Goal: Information Seeking & Learning: Learn about a topic

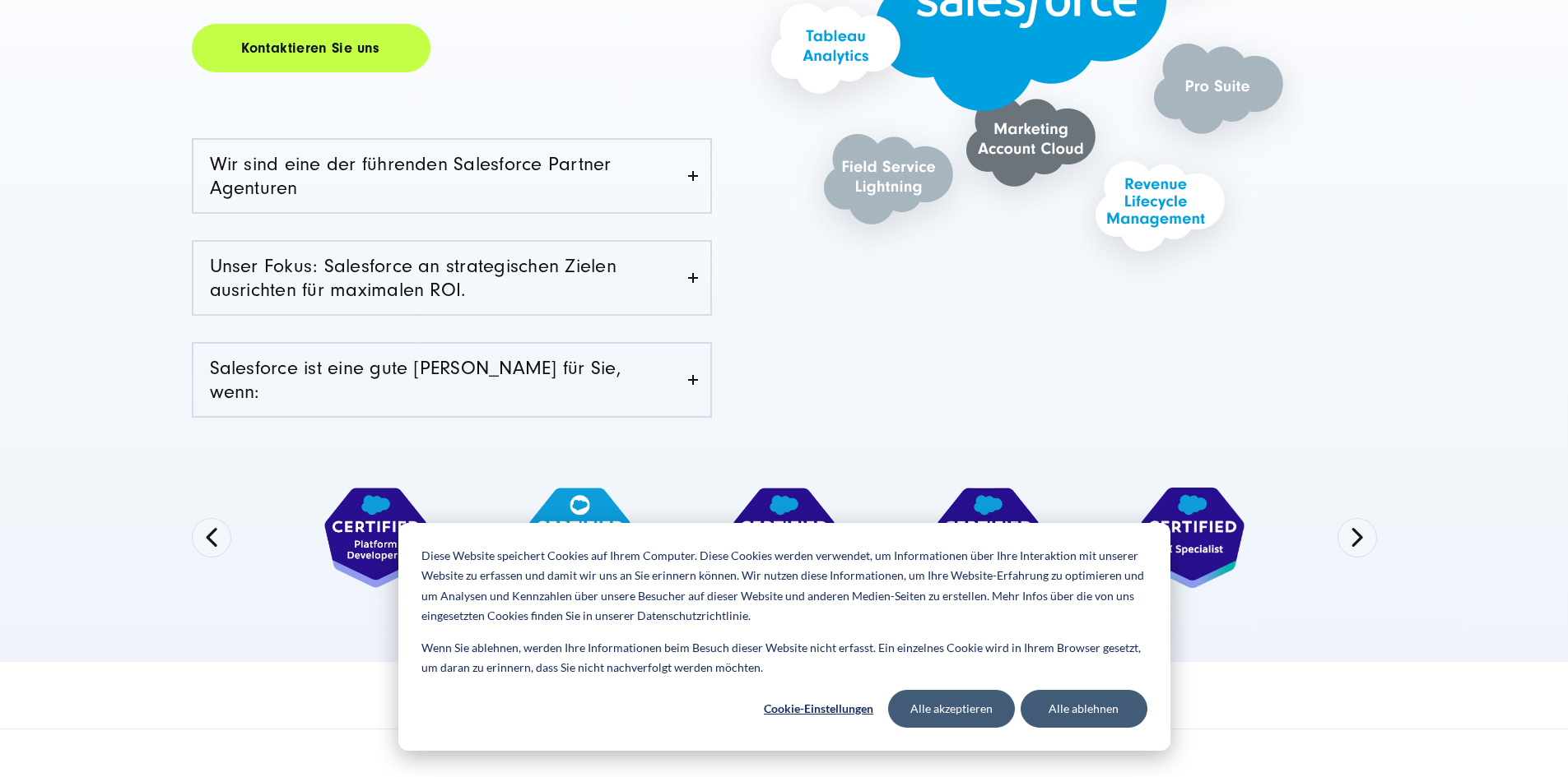
scroll to position [658, 0]
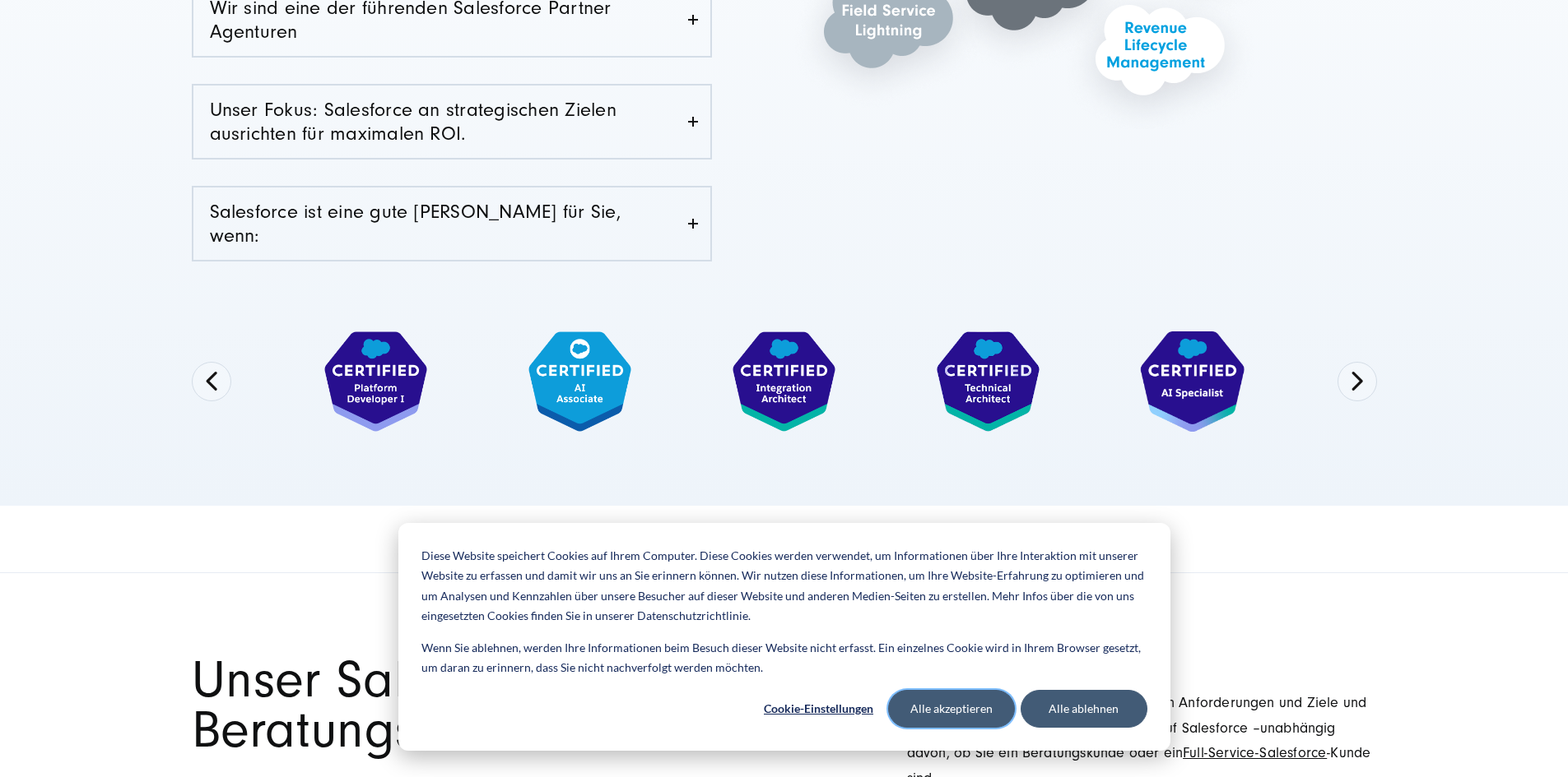
click at [944, 707] on button "Alle akzeptieren" at bounding box center [952, 709] width 127 height 38
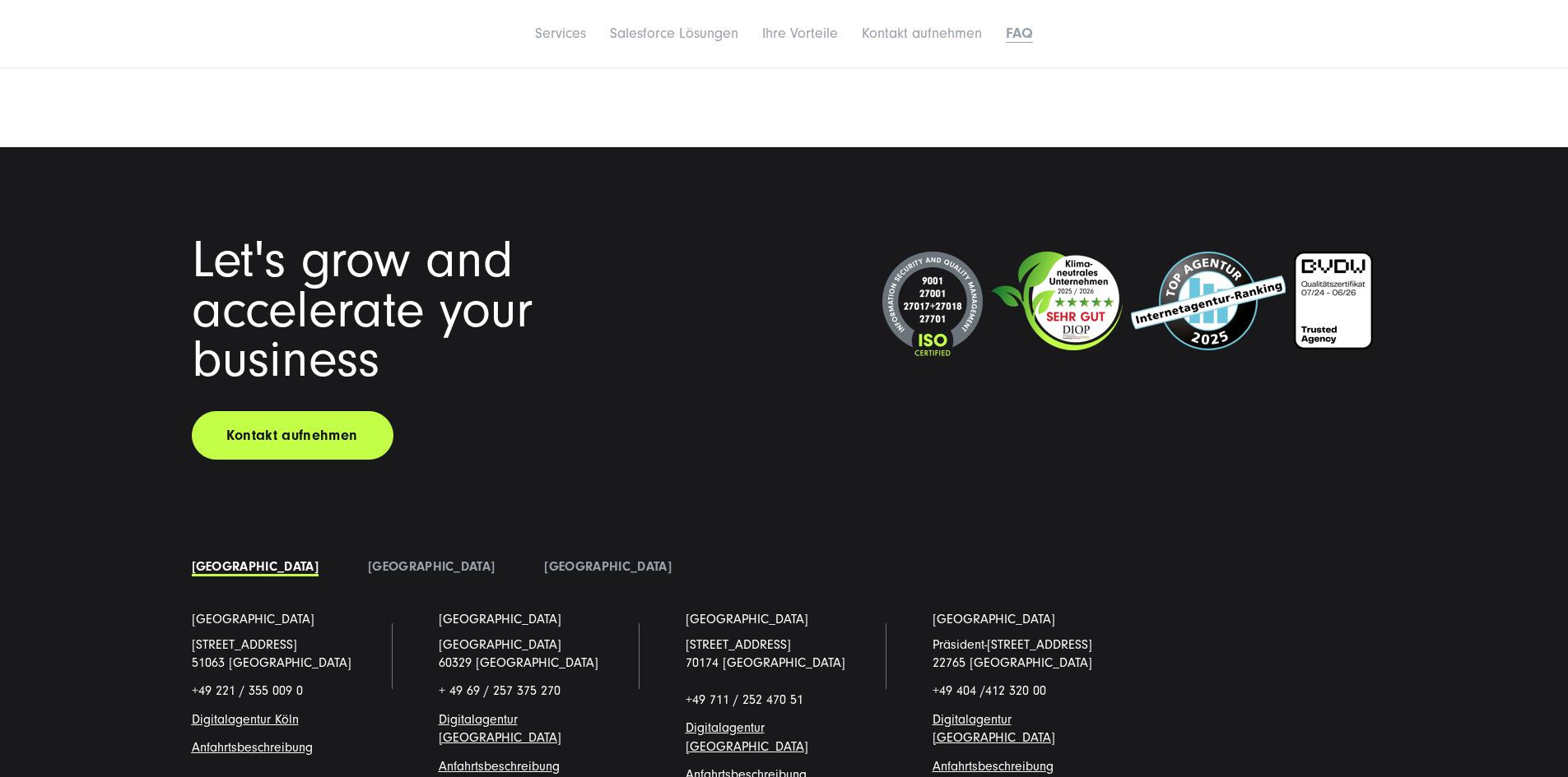
scroll to position [8479, 0]
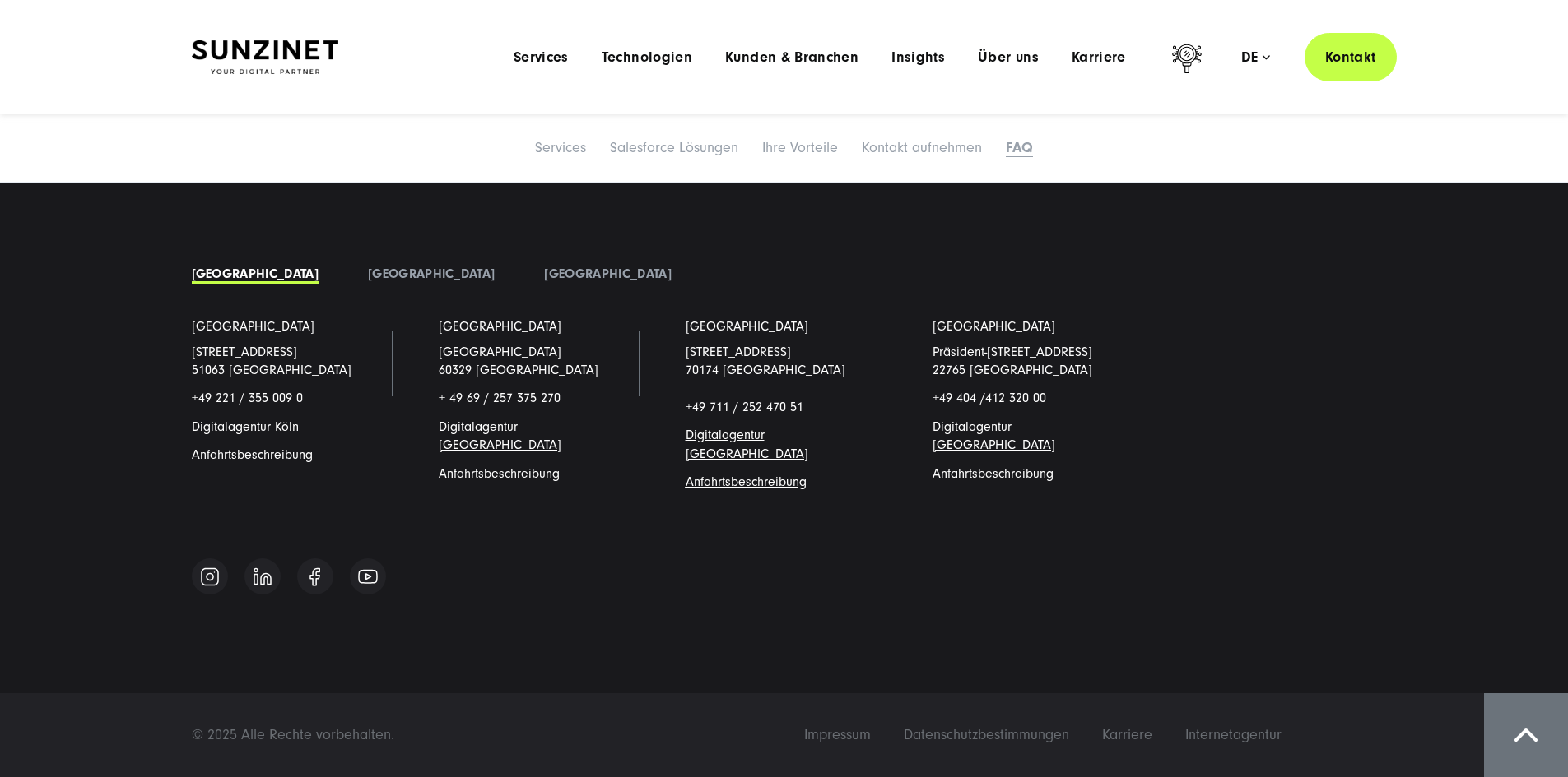
scroll to position [8644, 0]
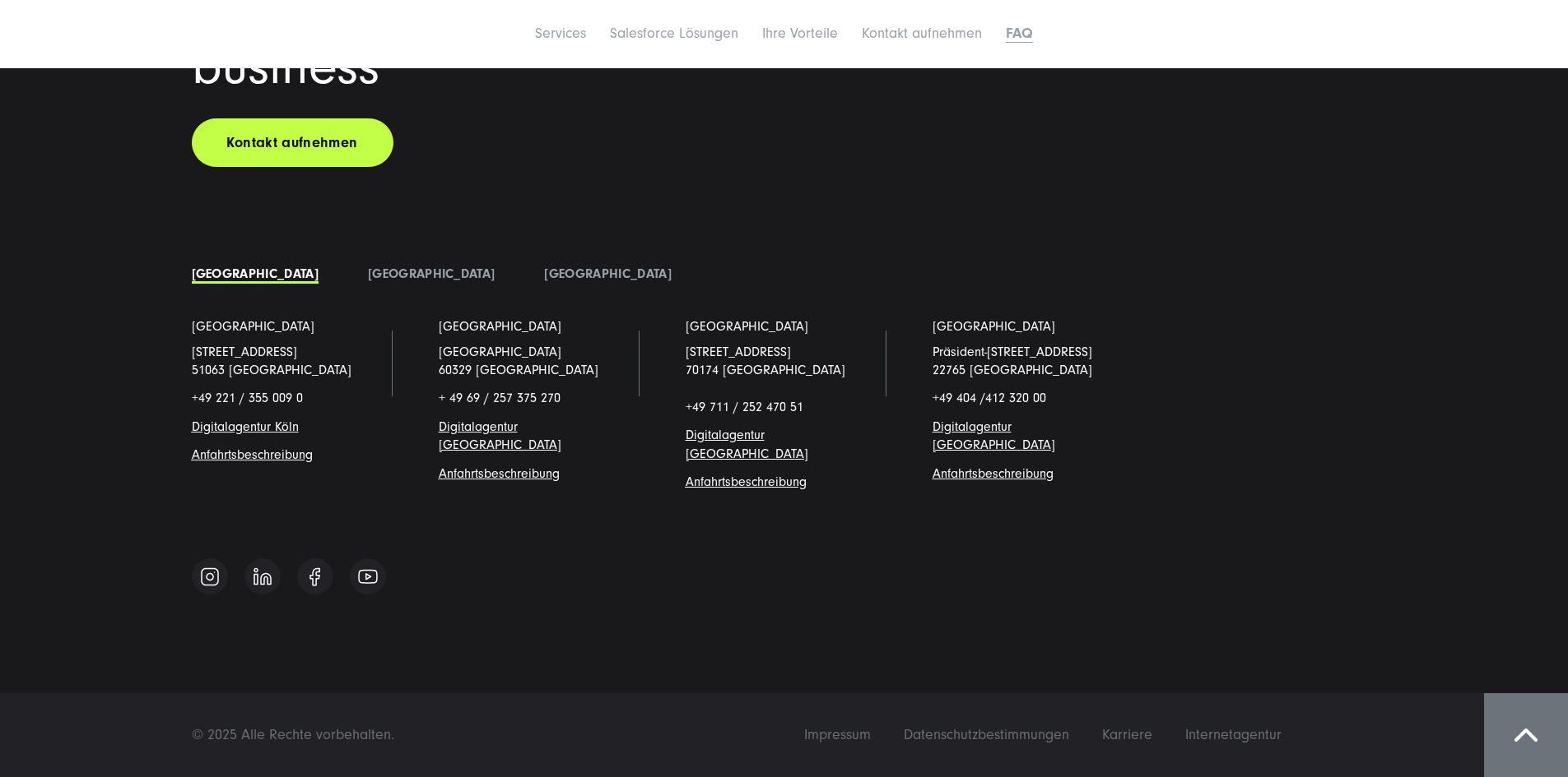
scroll to position [8807, 0]
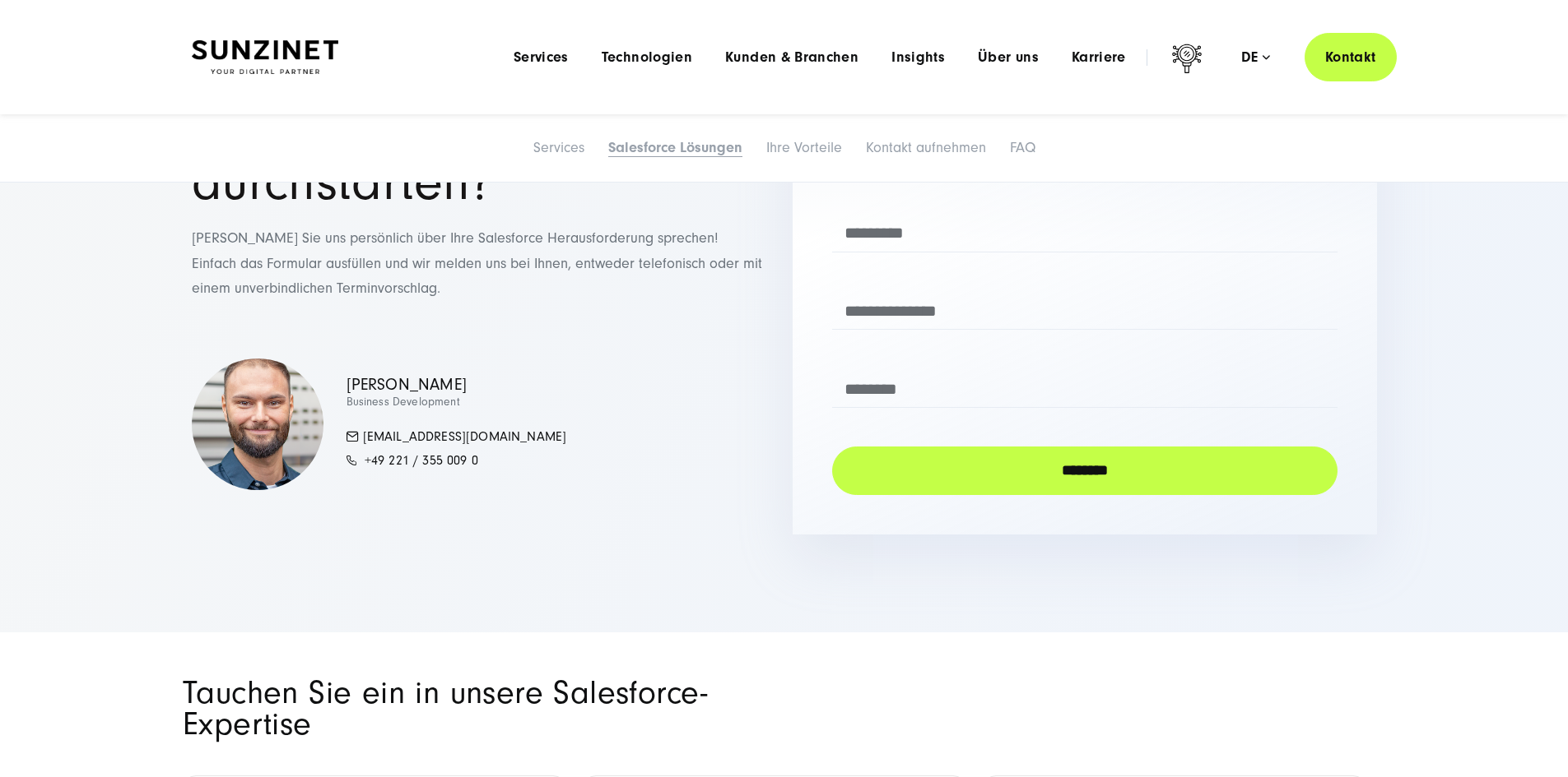
scroll to position [0, 0]
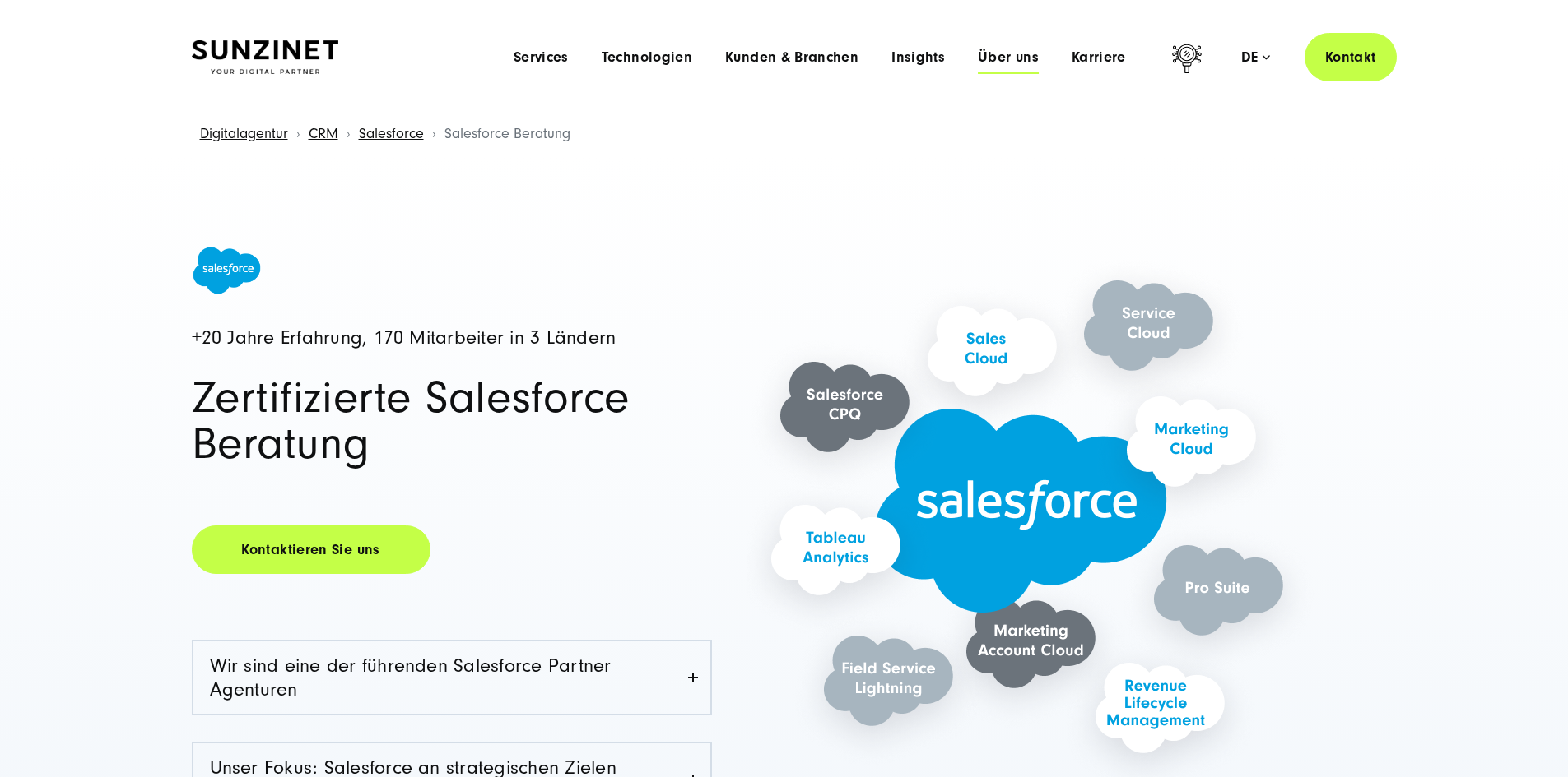
click at [988, 58] on span "Über uns" at bounding box center [1007, 58] width 60 height 17
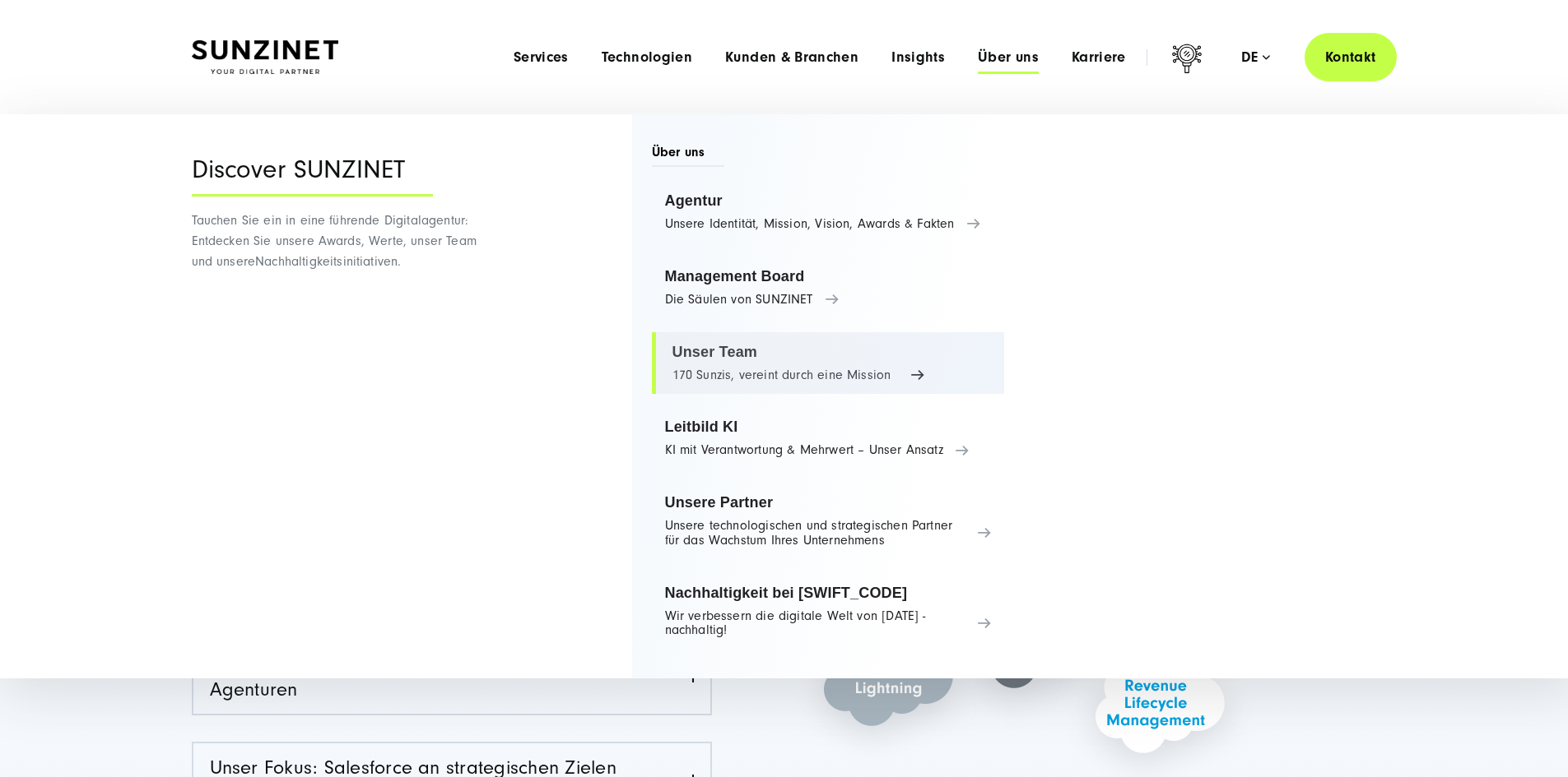
click at [735, 371] on link "Unser Team 170 Sunzis, vereint durch eine Mission" at bounding box center [828, 364] width 353 height 62
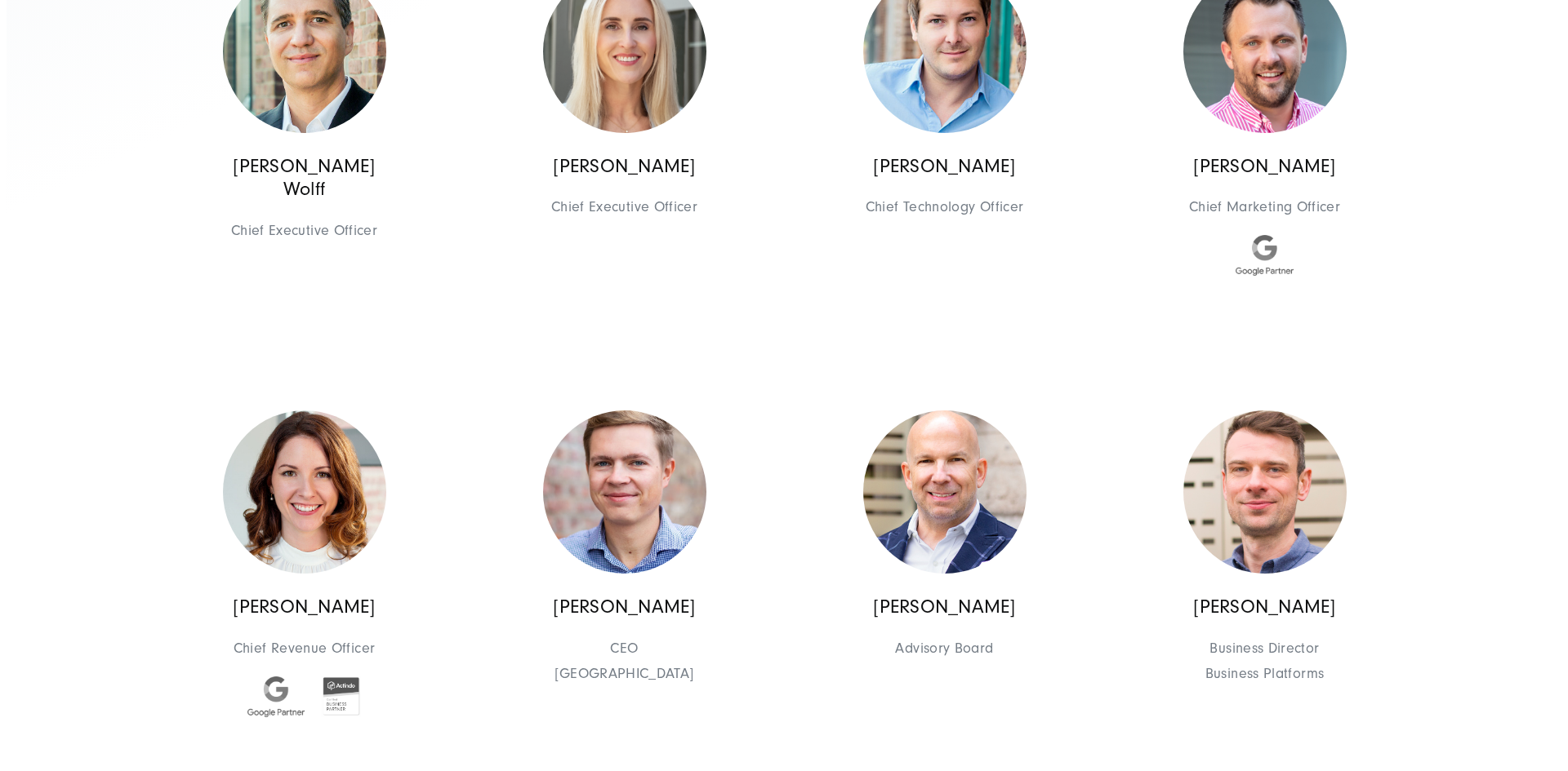
scroll to position [734, 0]
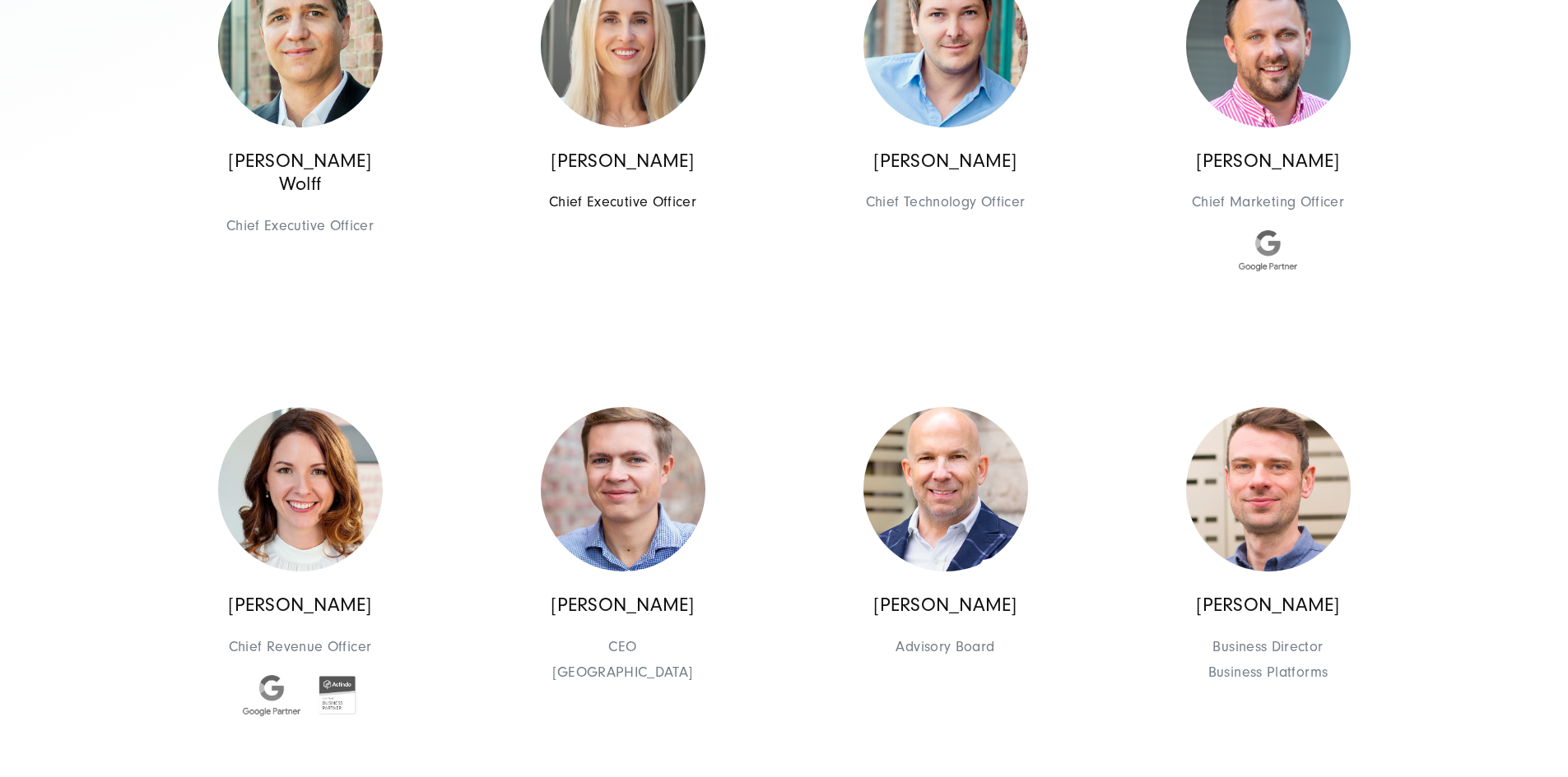
click at [704, 128] on img at bounding box center [622, 45] width 165 height 165
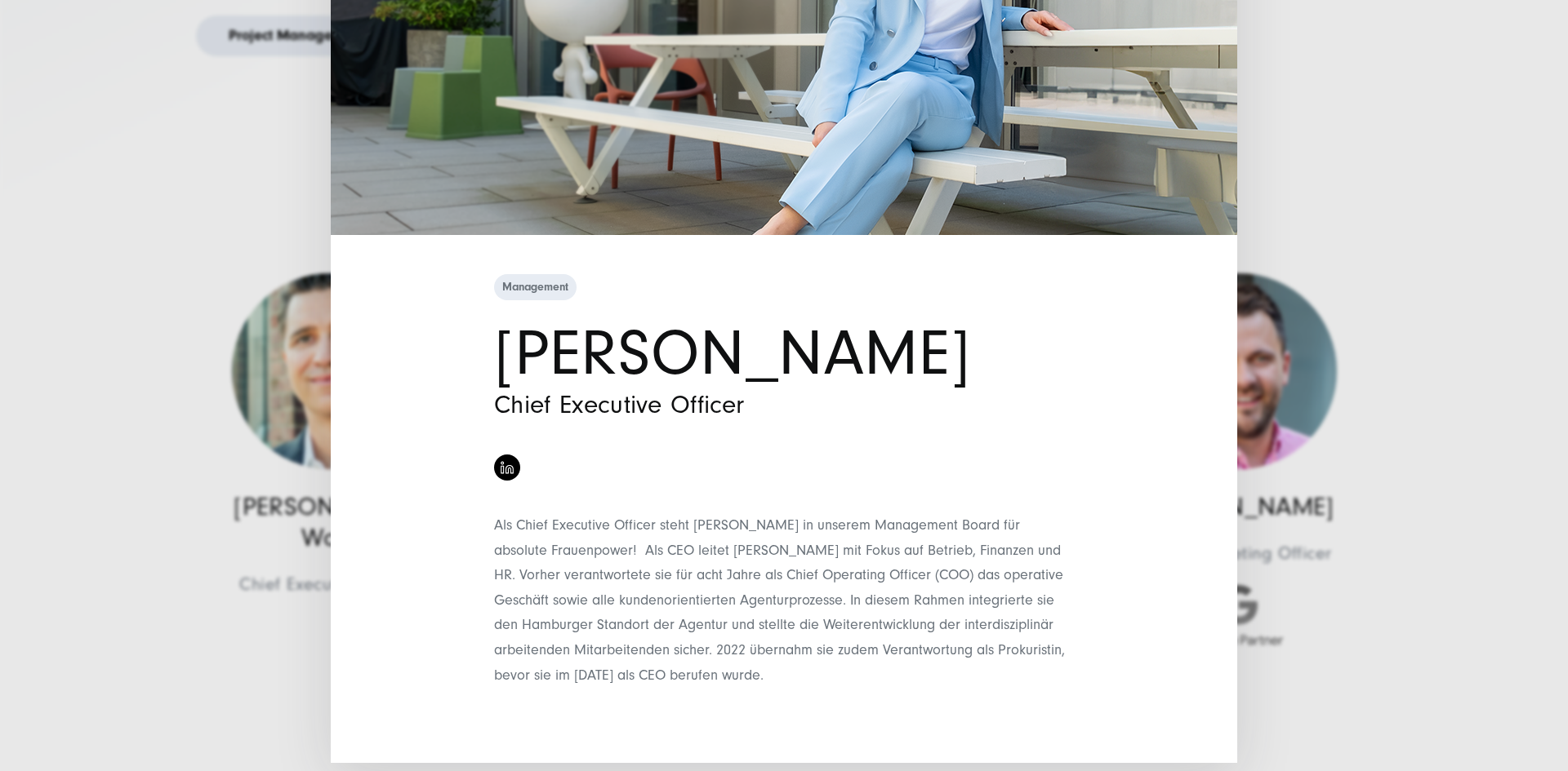
scroll to position [0, 0]
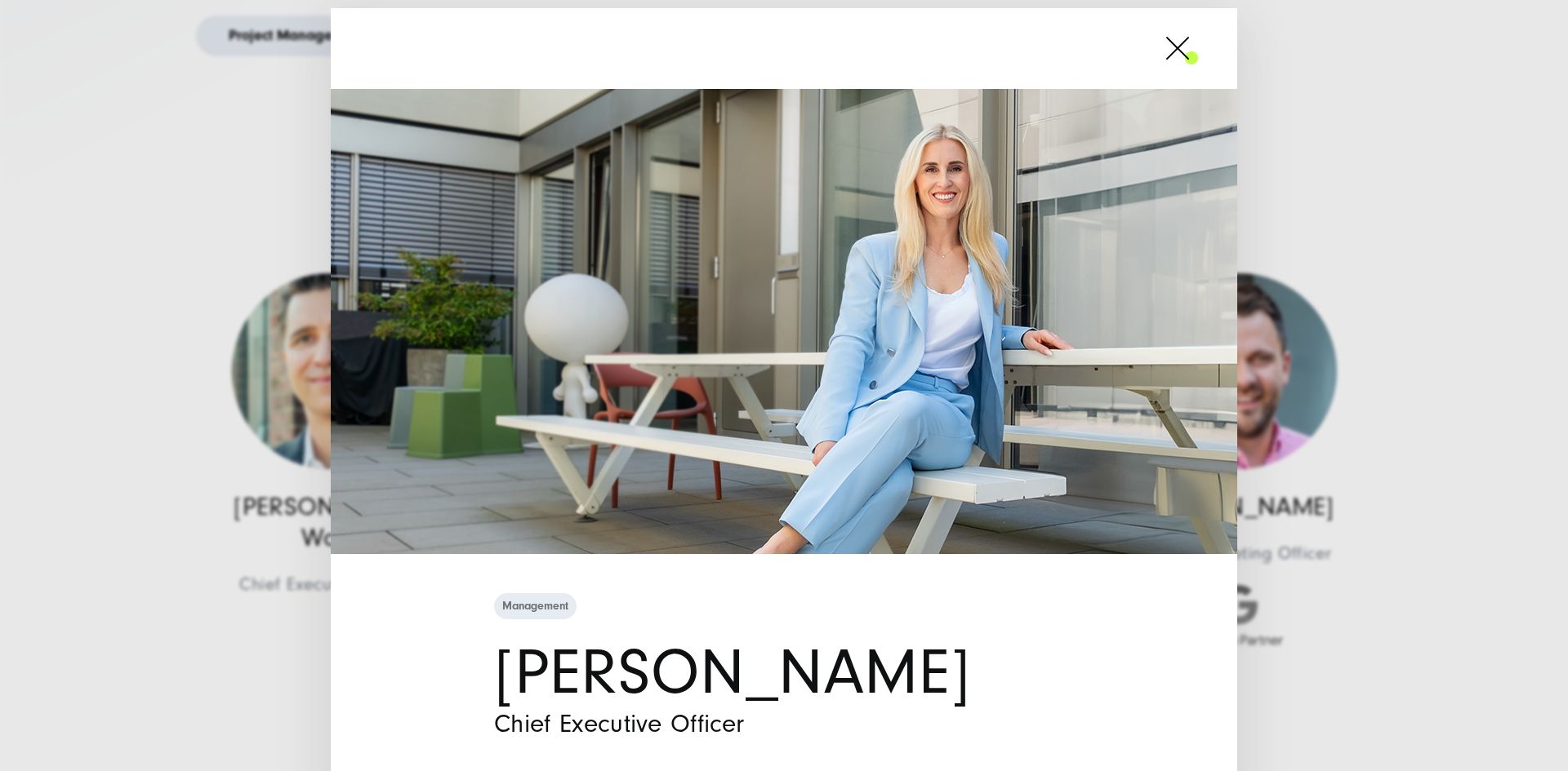
click at [1195, 44] on div at bounding box center [784, 48] width 907 height 81
click at [1198, 55] on span at bounding box center [1198, 48] width 0 height 41
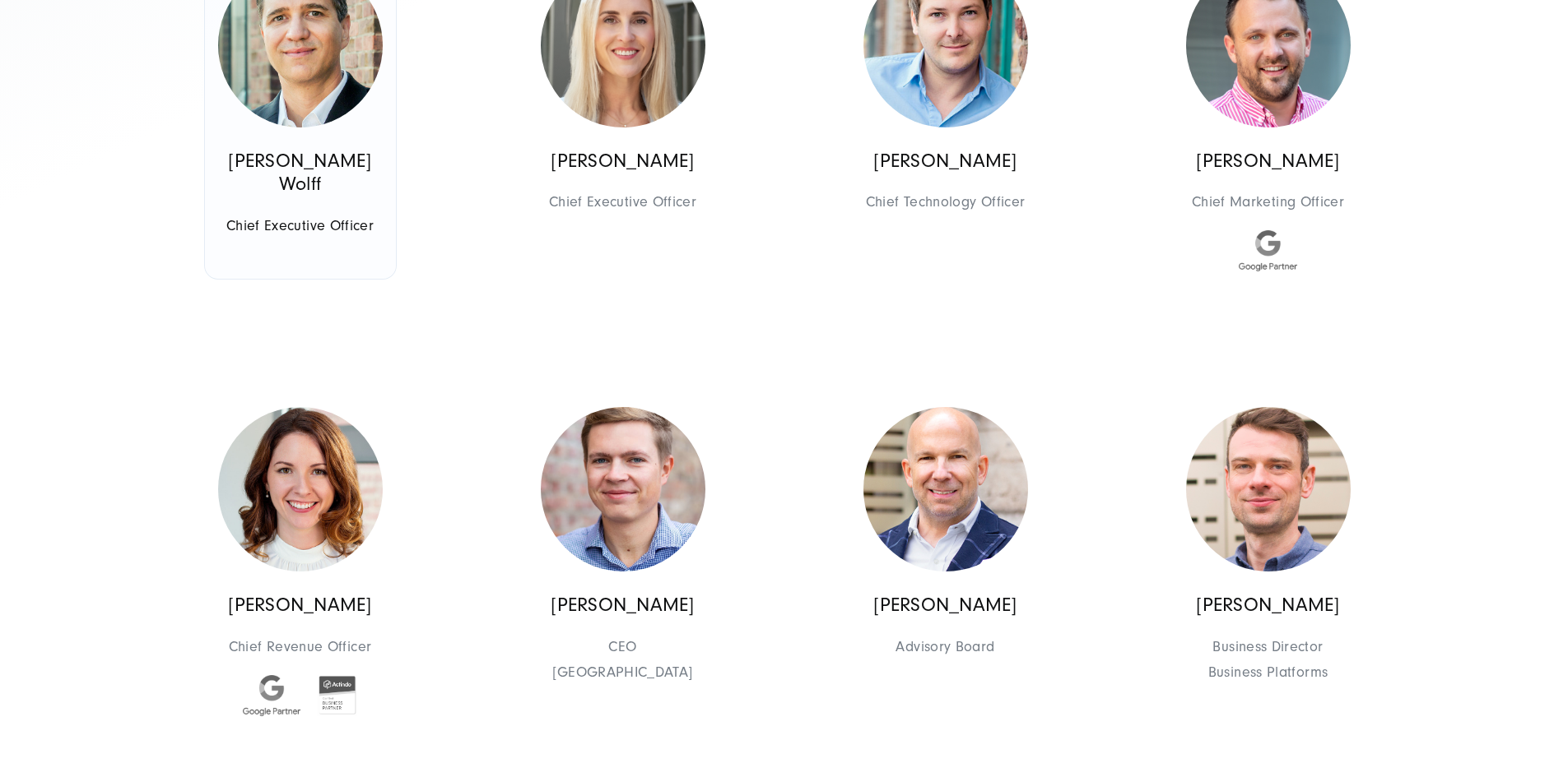
click at [337, 128] on img at bounding box center [300, 45] width 165 height 165
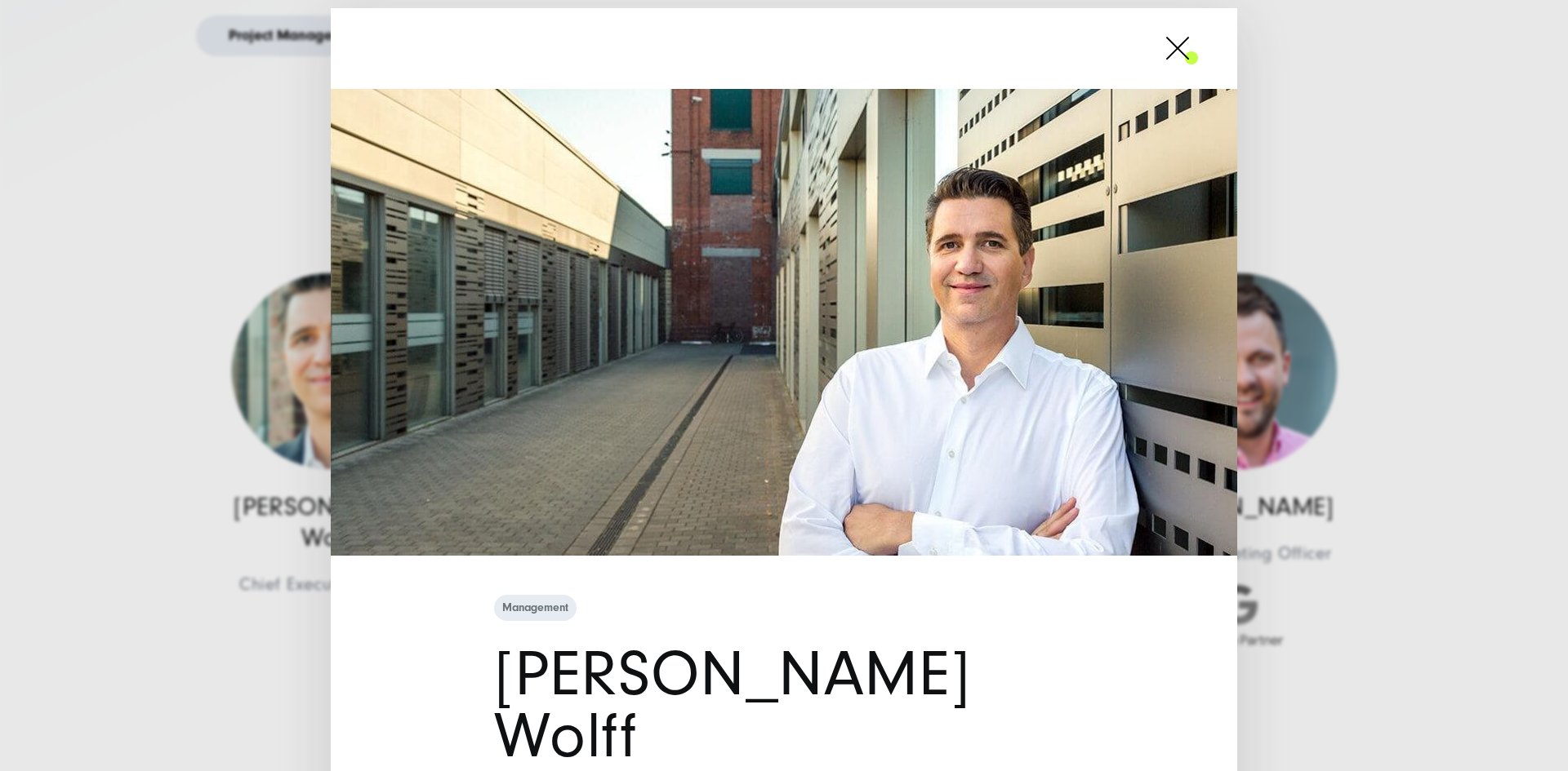
click at [1198, 41] on span at bounding box center [1198, 48] width 0 height 41
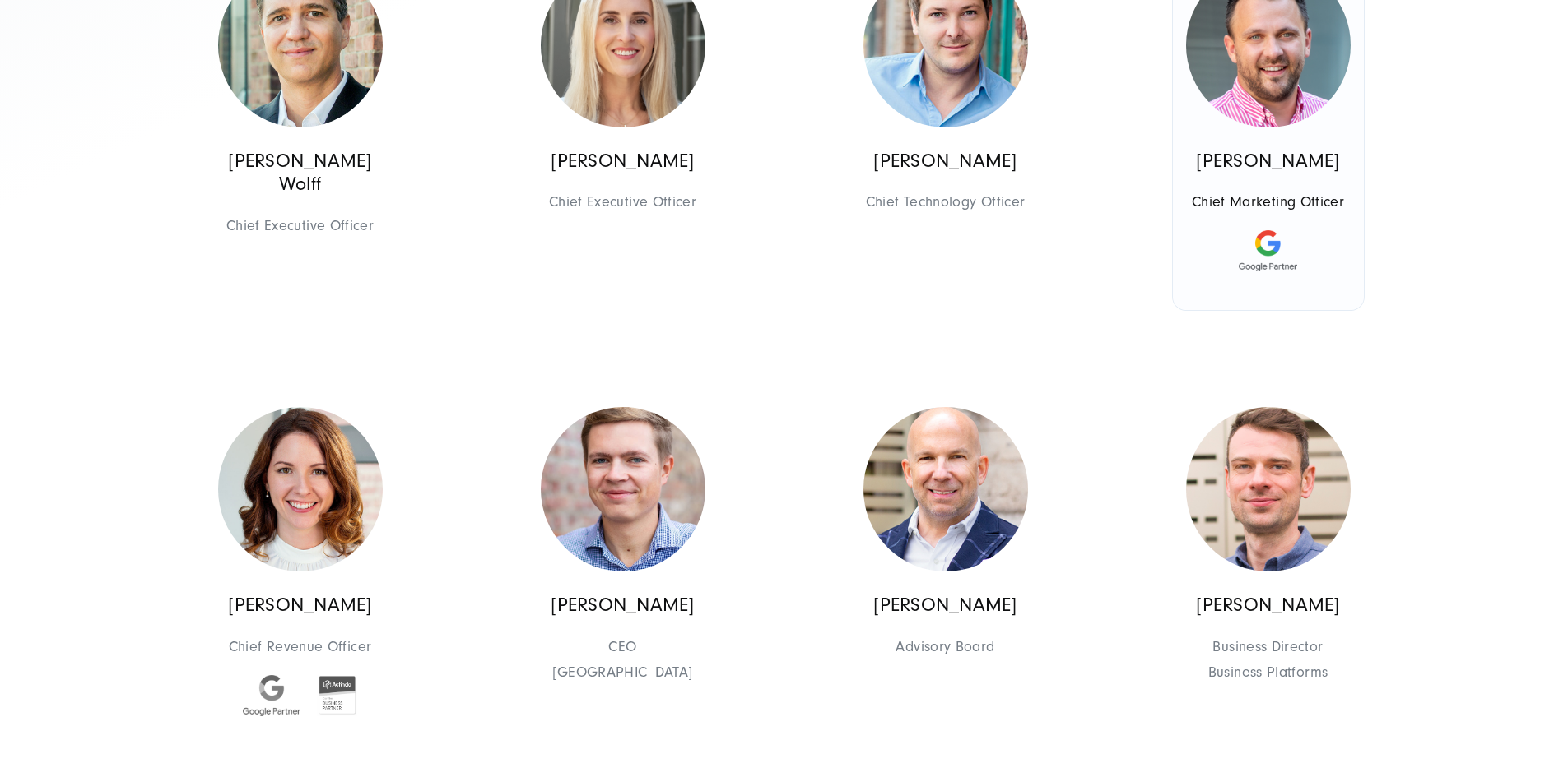
click at [1250, 128] on img at bounding box center [1268, 45] width 165 height 165
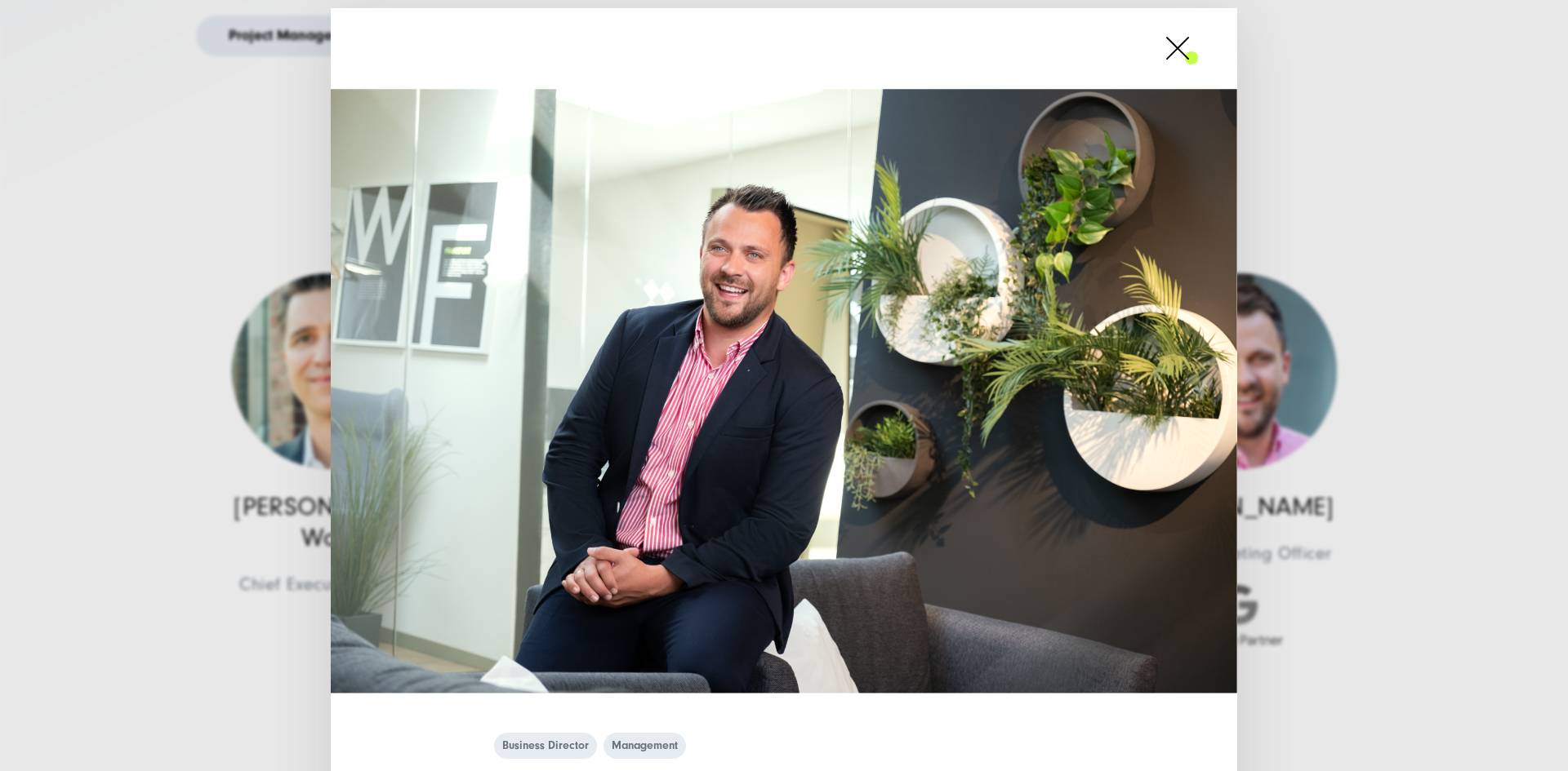
click at [1173, 21] on div at bounding box center [784, 48] width 907 height 81
click at [1198, 54] on span at bounding box center [1198, 48] width 0 height 41
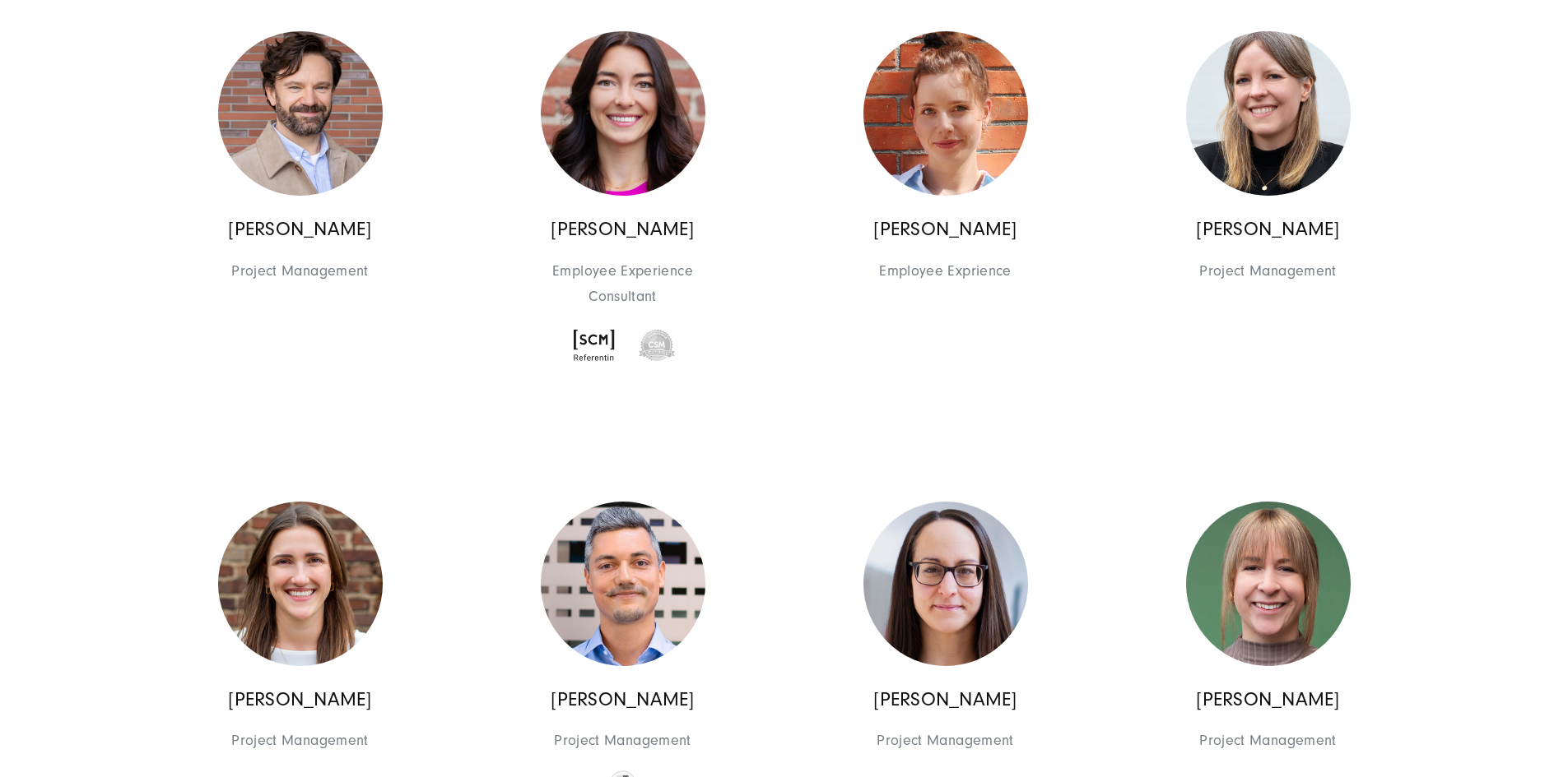
scroll to position [3620, 0]
